Goal: Browse casually: Explore the website without a specific task or goal

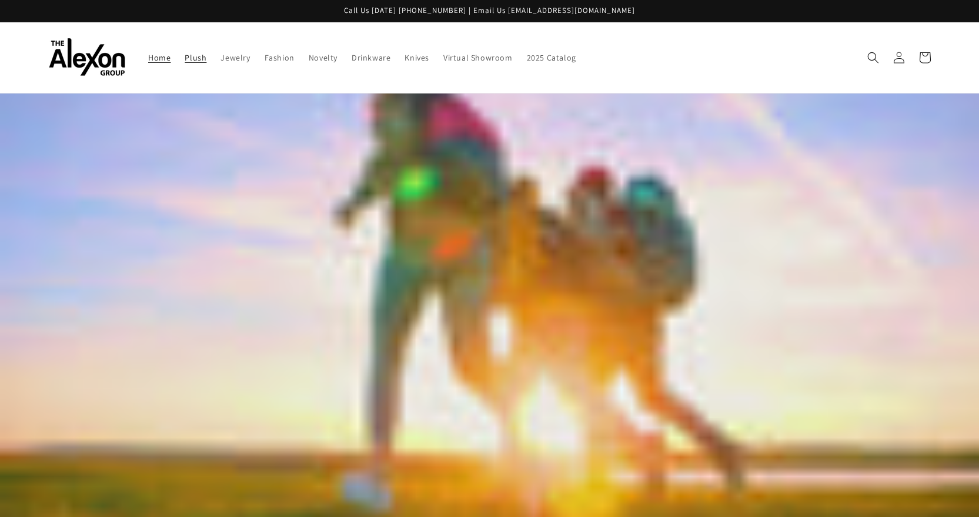
click at [197, 57] on span "Plush" at bounding box center [196, 57] width 22 height 11
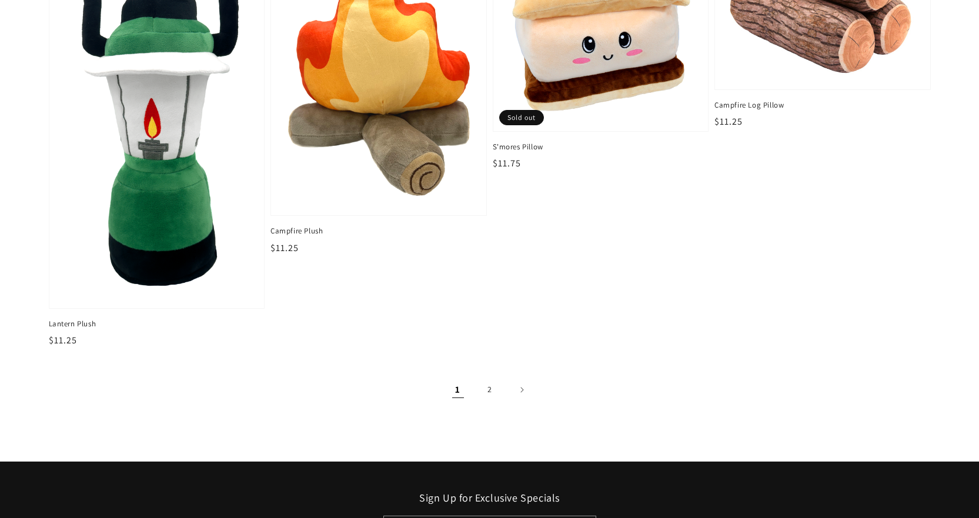
scroll to position [1881, 0]
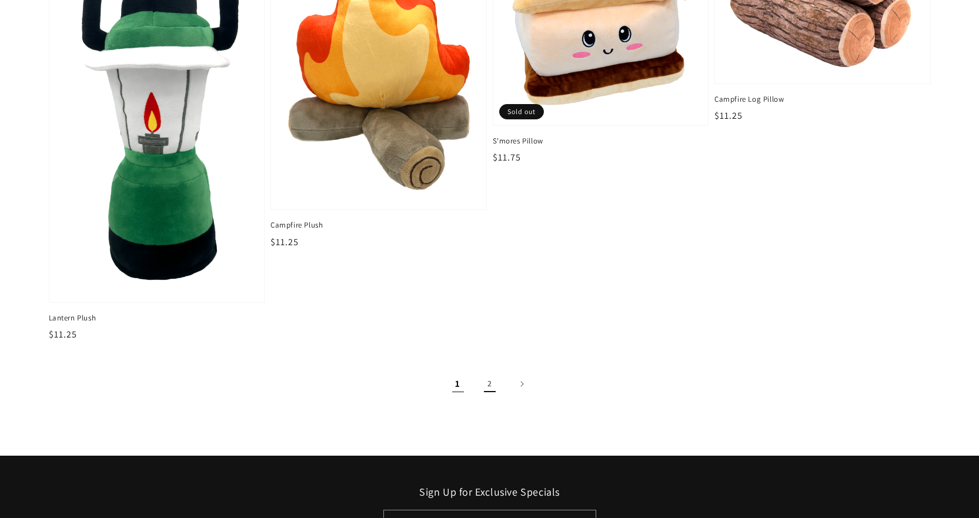
click at [495, 383] on link "2" at bounding box center [490, 384] width 26 height 26
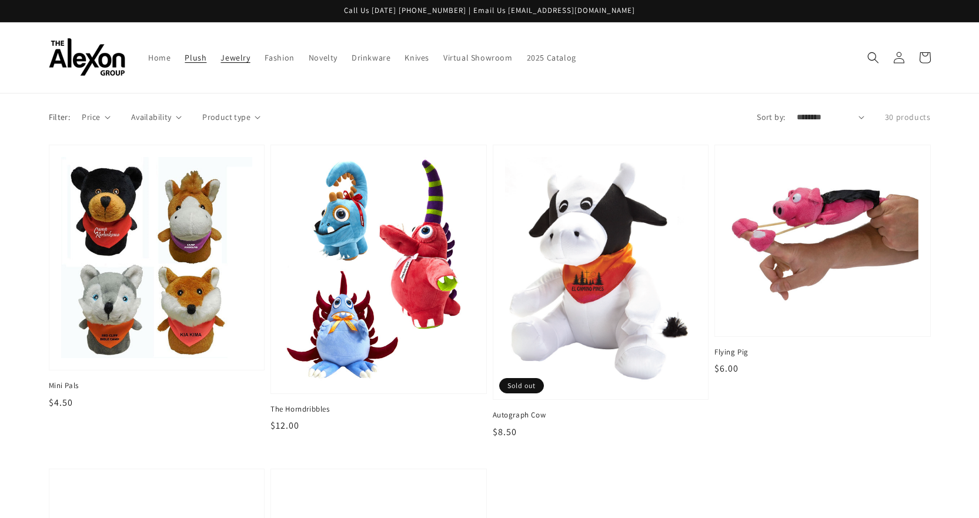
click at [229, 66] on link "Jewelry" at bounding box center [234, 57] width 43 height 25
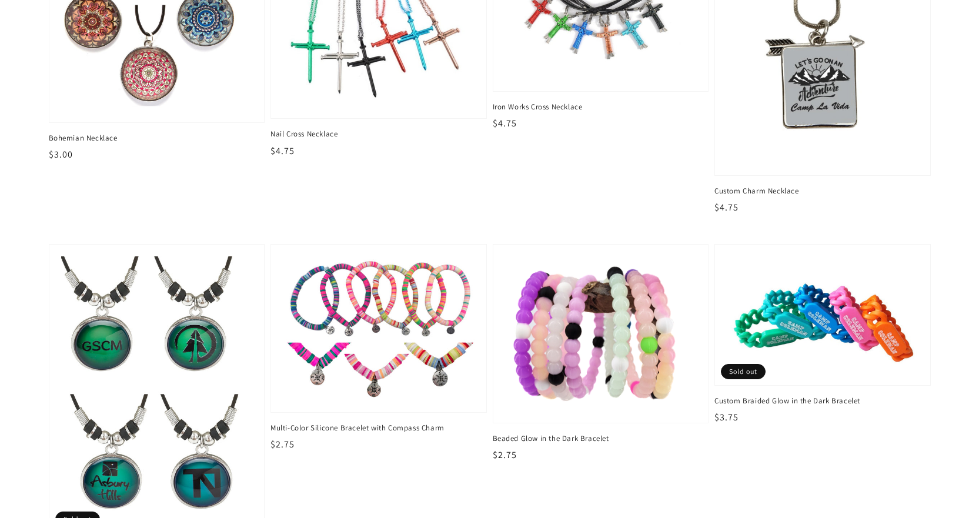
scroll to position [1822, 0]
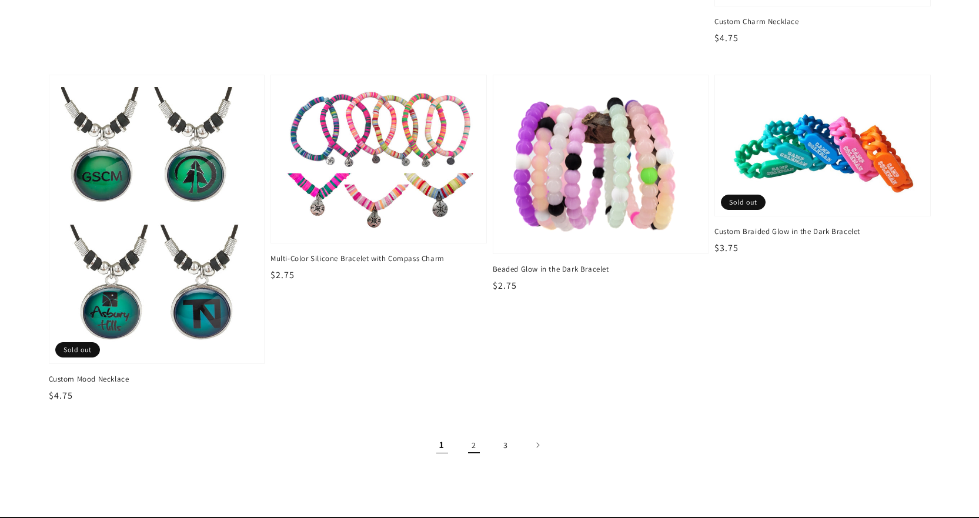
click at [477, 447] on link "2" at bounding box center [474, 445] width 26 height 26
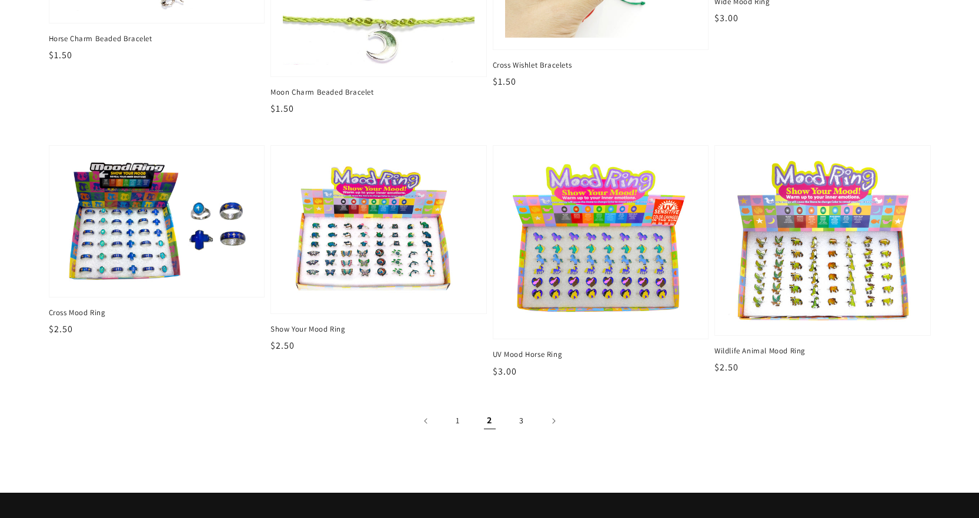
scroll to position [2233, 0]
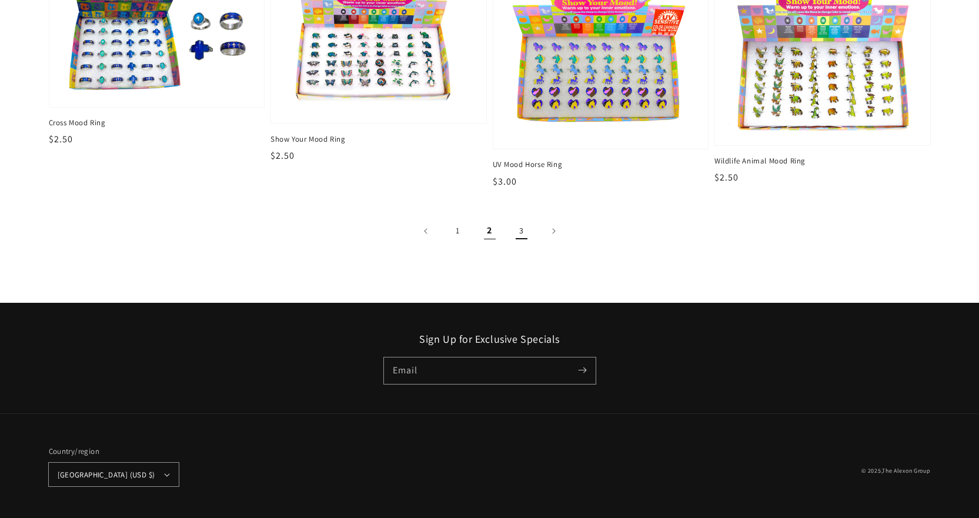
click at [521, 229] on link "3" at bounding box center [521, 231] width 26 height 26
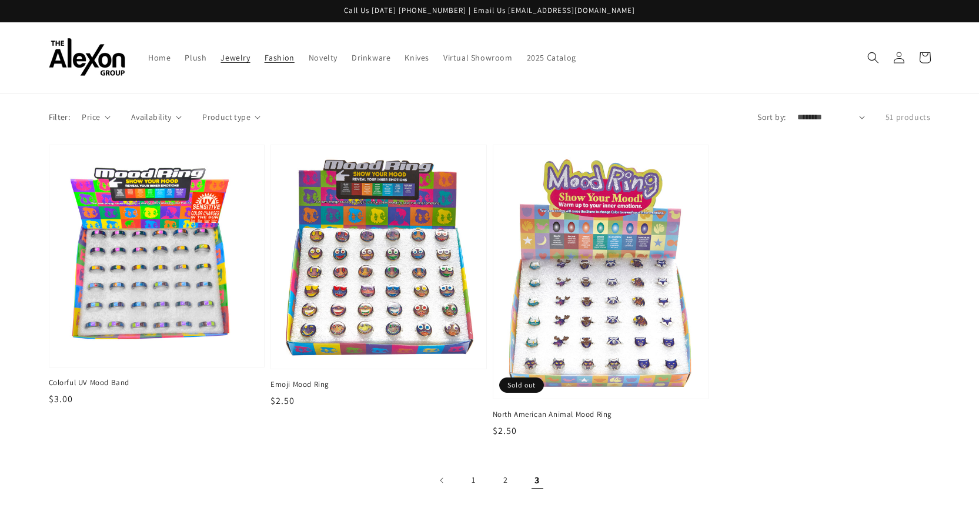
click at [280, 62] on span "Fashion" at bounding box center [279, 57] width 30 height 11
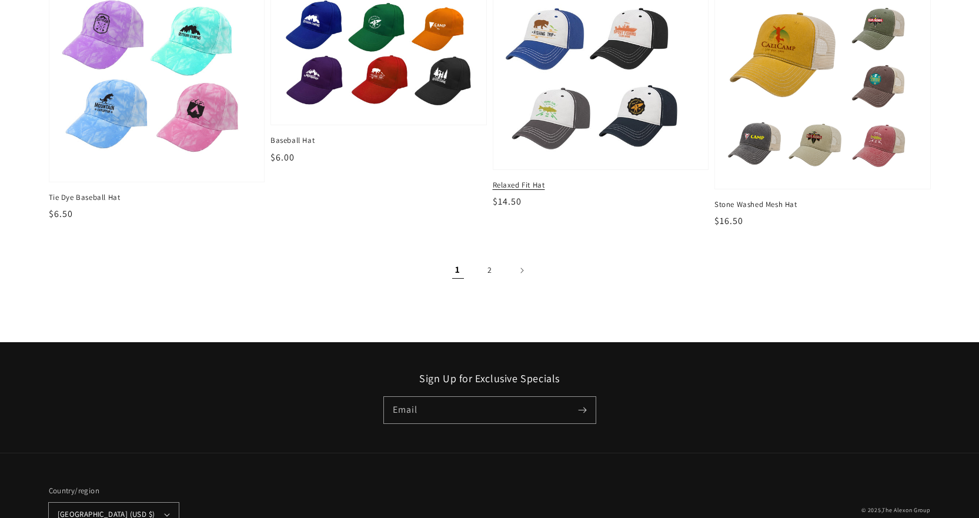
scroll to position [1587, 0]
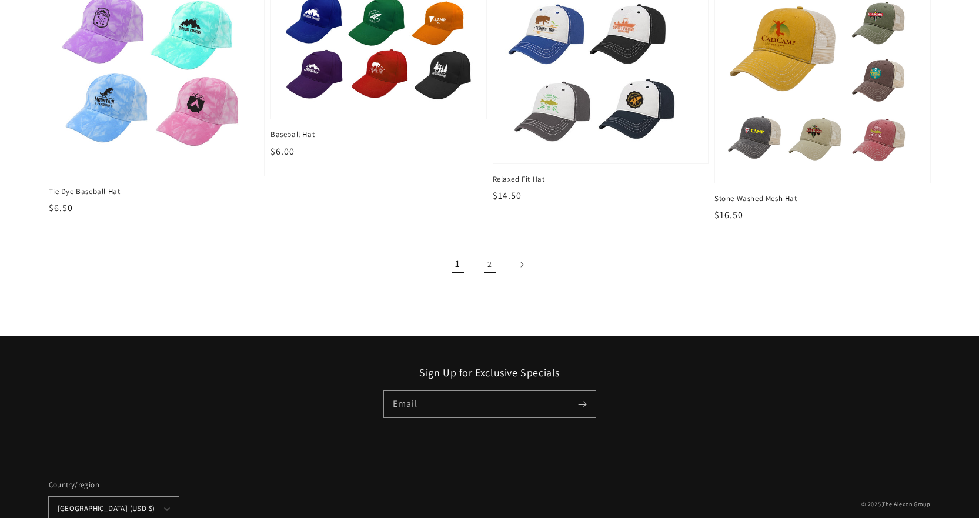
click at [489, 270] on link "2" at bounding box center [490, 265] width 26 height 26
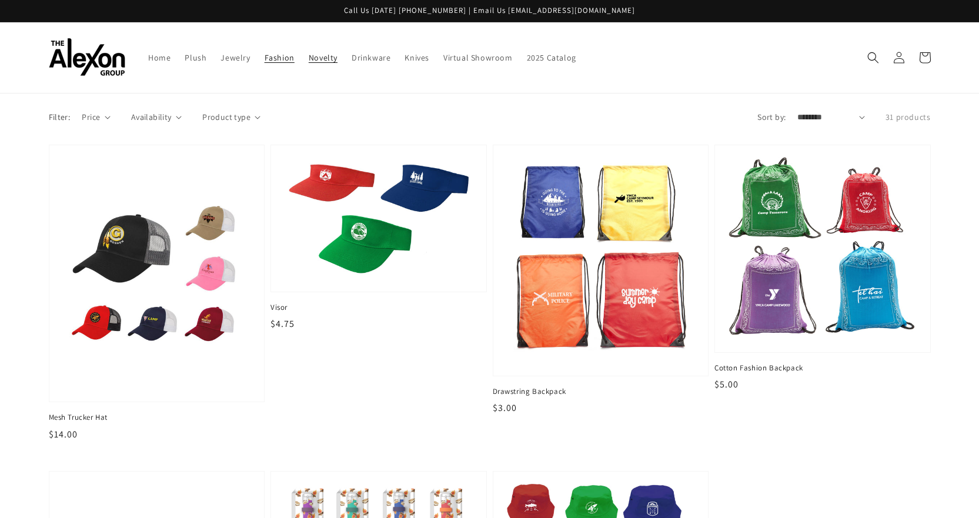
click at [328, 55] on span "Novelty" at bounding box center [323, 57] width 29 height 11
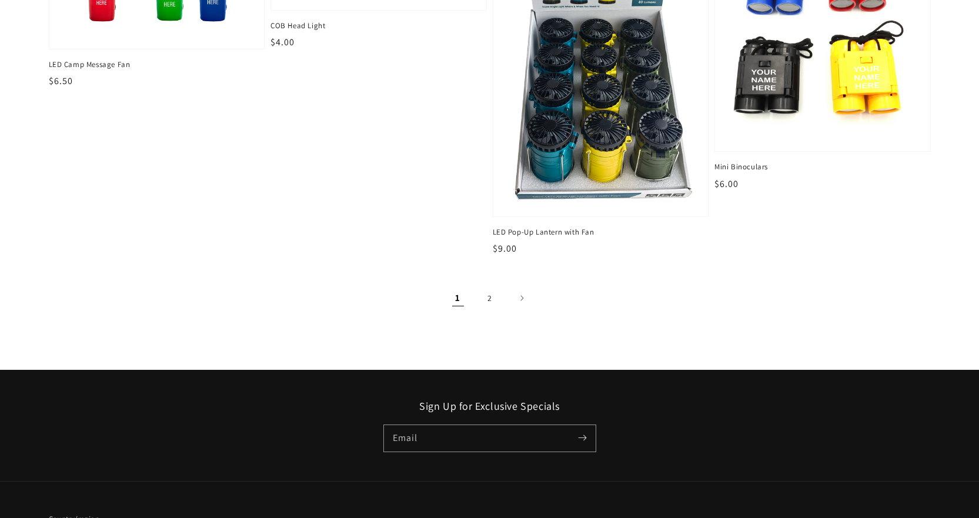
scroll to position [1822, 0]
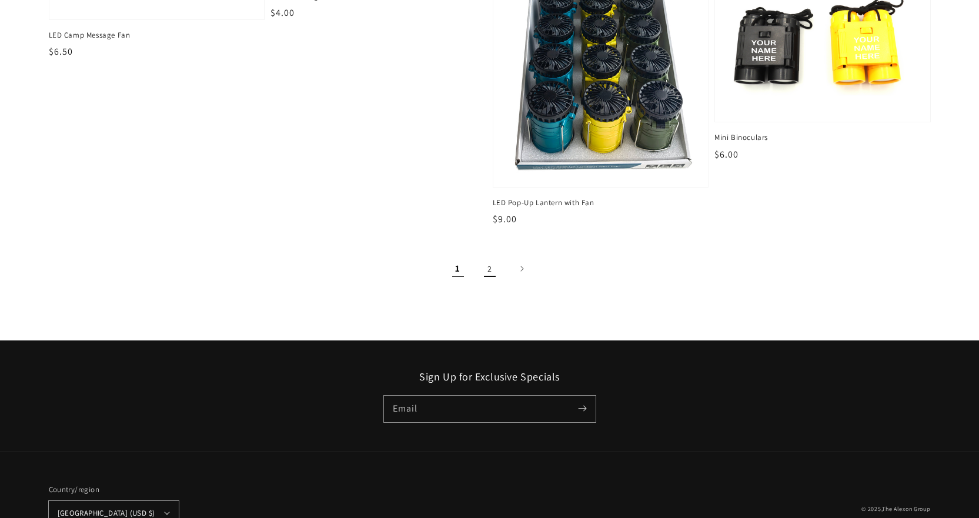
click at [484, 272] on link "2" at bounding box center [490, 269] width 26 height 26
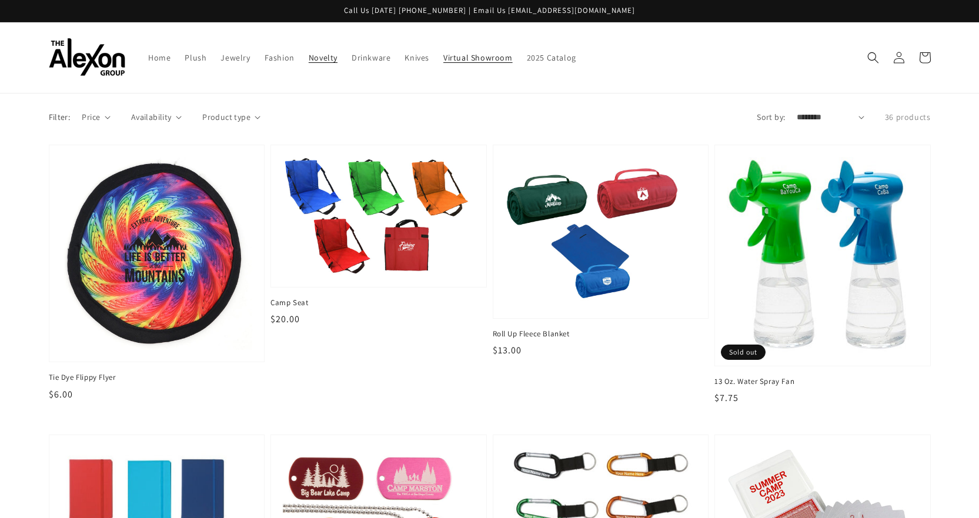
click at [436, 59] on link "Virtual Showroom" at bounding box center [477, 57] width 83 height 25
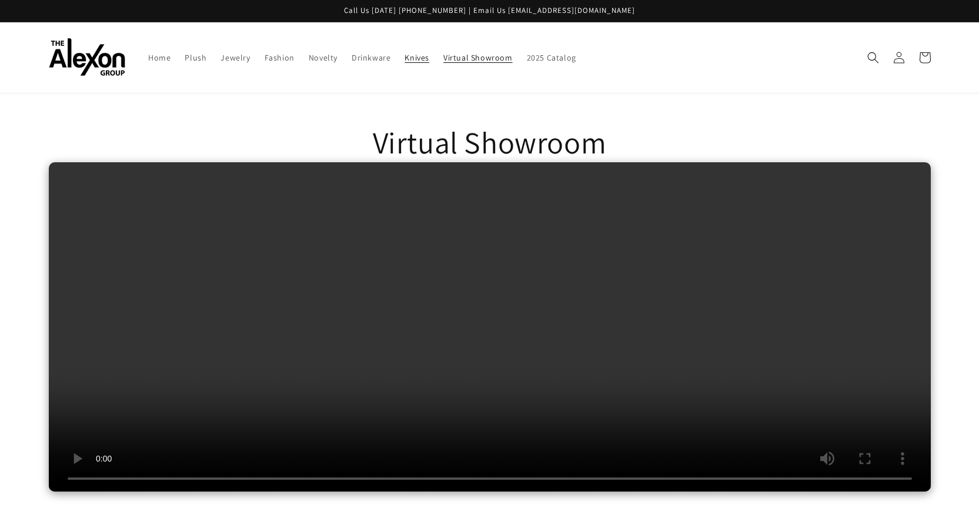
click at [410, 60] on span "Knives" at bounding box center [416, 57] width 25 height 11
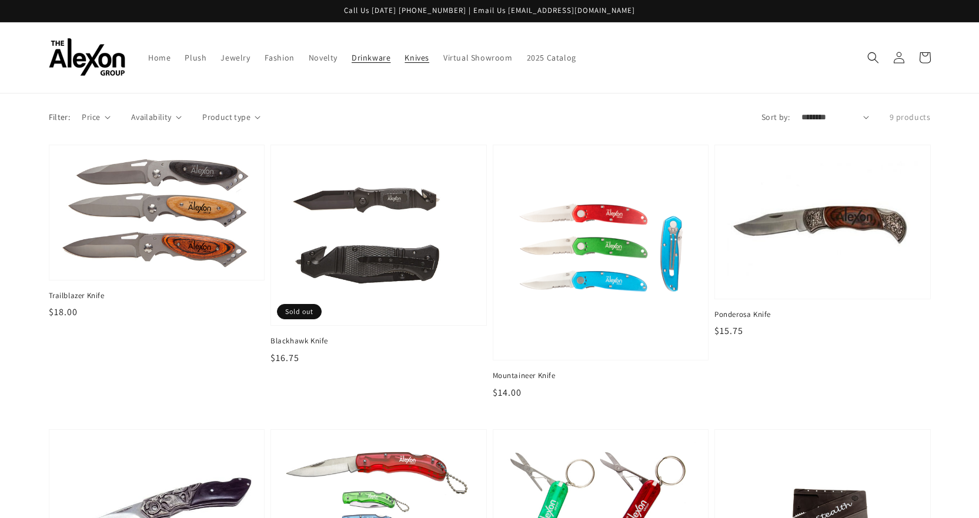
click at [379, 59] on span "Drinkware" at bounding box center [370, 57] width 39 height 11
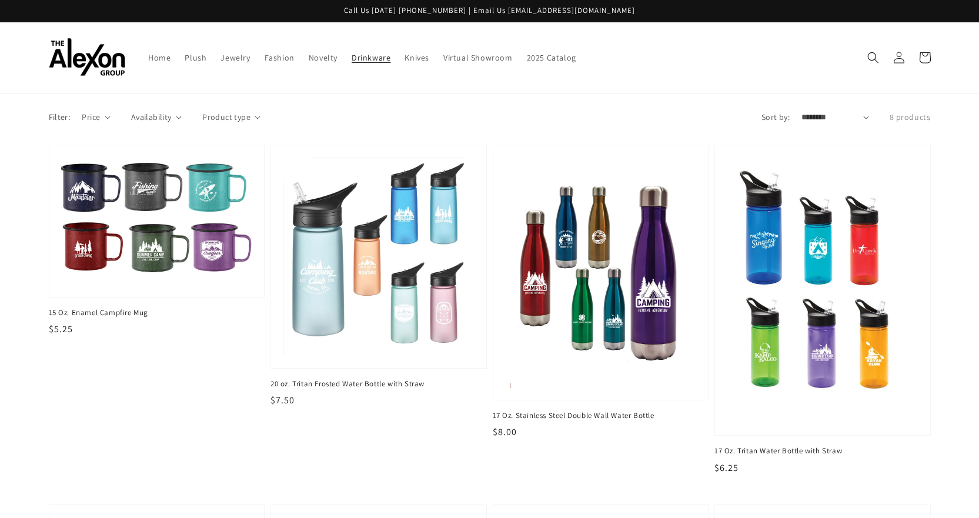
click at [119, 60] on img at bounding box center [87, 57] width 76 height 38
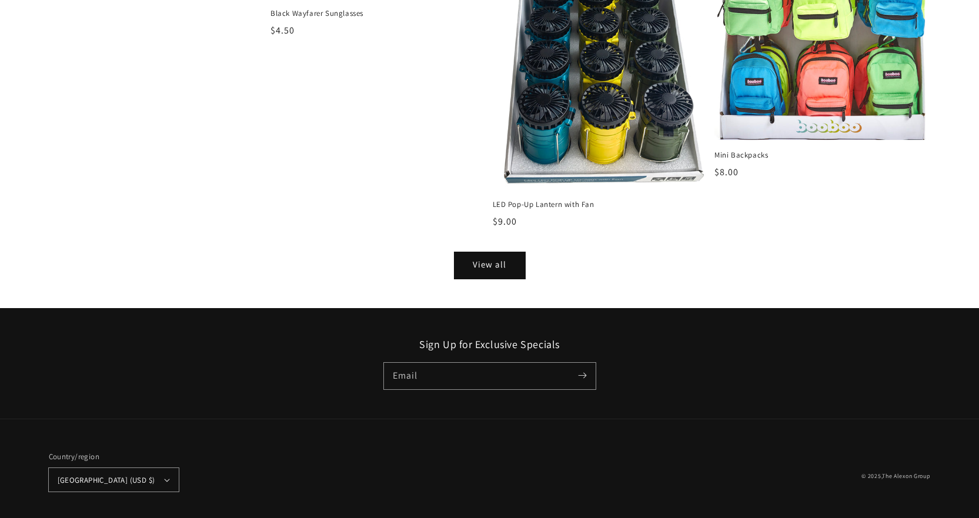
scroll to position [1574, 0]
